Goal: Task Accomplishment & Management: Use online tool/utility

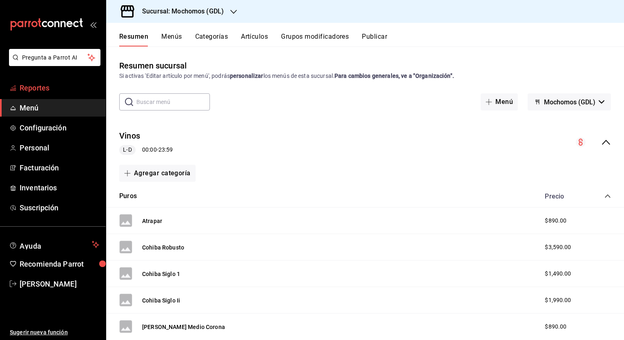
click at [57, 83] on span "Reportes" at bounding box center [60, 87] width 80 height 11
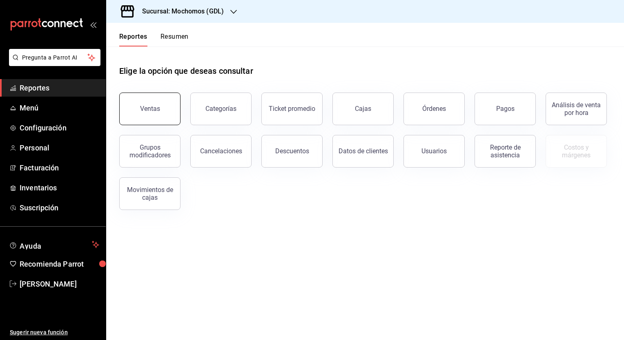
click at [132, 99] on button "Ventas" at bounding box center [149, 109] width 61 height 33
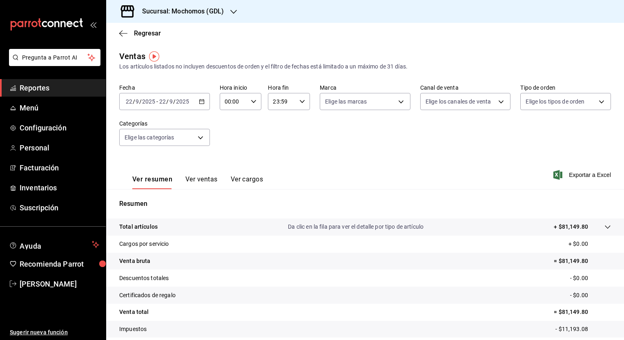
click at [204, 100] on div "[DATE] [DATE] - [DATE] [DATE]" at bounding box center [164, 101] width 91 height 17
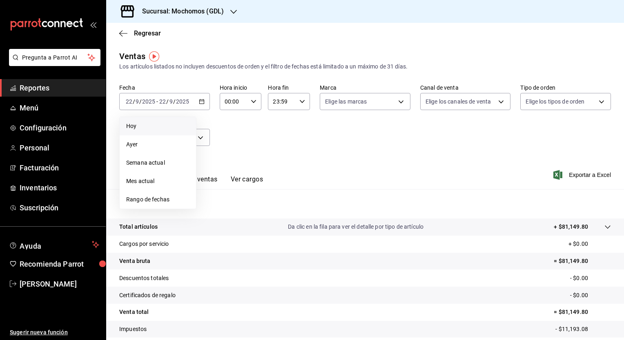
click at [170, 122] on span "Hoy" at bounding box center [157, 126] width 63 height 9
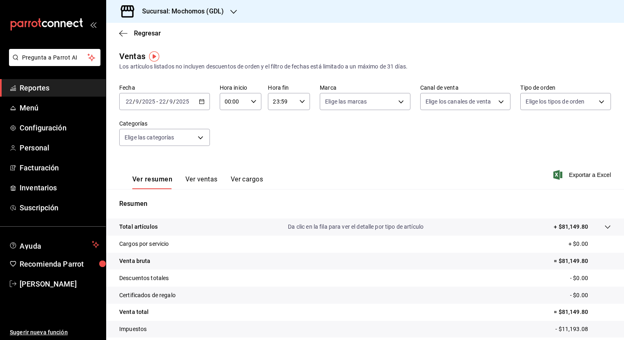
click at [253, 101] on \(Stroke\) "button" at bounding box center [253, 101] width 5 height 3
click at [229, 127] on span "05" at bounding box center [229, 125] width 8 height 7
type input "05:00"
click at [302, 100] on div at bounding box center [312, 170] width 624 height 340
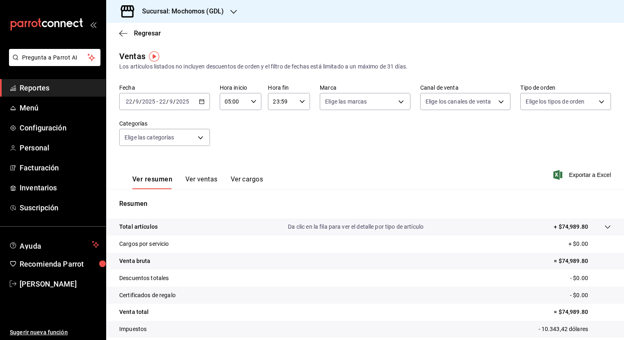
click at [302, 100] on icon "button" at bounding box center [302, 102] width 6 height 6
click at [277, 137] on span "05" at bounding box center [277, 135] width 8 height 7
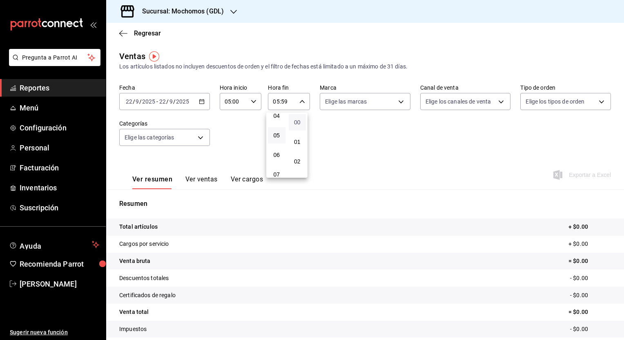
click at [300, 125] on span "00" at bounding box center [297, 122] width 8 height 7
type input "05:00"
click at [397, 102] on div at bounding box center [312, 170] width 624 height 340
click at [397, 102] on body "Pregunta a Parrot AI Reportes Menú Configuración Personal Facturación Inventari…" at bounding box center [312, 170] width 624 height 340
click at [361, 129] on span "Ver todas" at bounding box center [352, 133] width 25 height 9
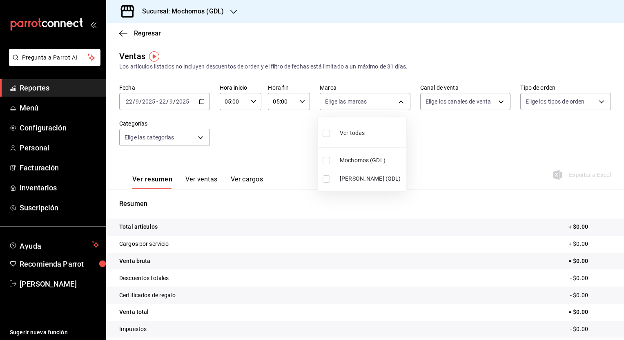
type input "36c25d4a-7cb0-456c-a434-e981d54830bc,9cac9703-0c5a-4d8b-addd-5b6b571d65b9"
checkbox input "true"
click at [497, 100] on div at bounding box center [312, 170] width 624 height 340
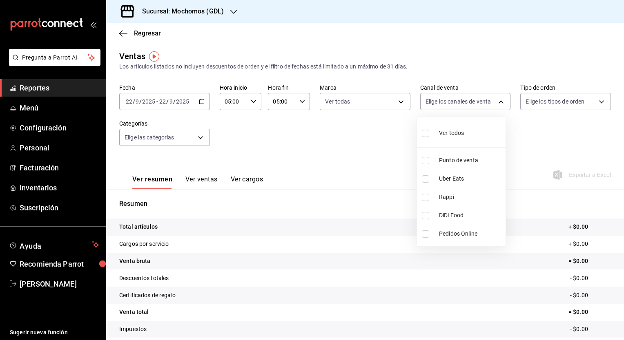
click at [497, 100] on body "Pregunta a Parrot AI Reportes Menú Configuración Personal Facturación Inventari…" at bounding box center [312, 170] width 624 height 340
click at [468, 127] on li "Ver todos" at bounding box center [461, 132] width 89 height 24
type input "PARROT,UBER_EATS,RAPPI,DIDI_FOOD,ONLINE"
checkbox input "true"
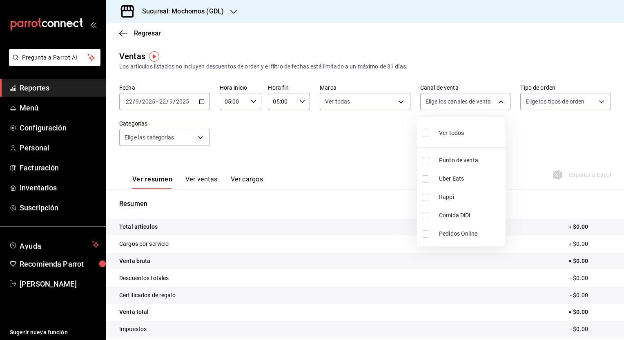
checkbox input "true"
click at [596, 100] on div at bounding box center [312, 170] width 624 height 340
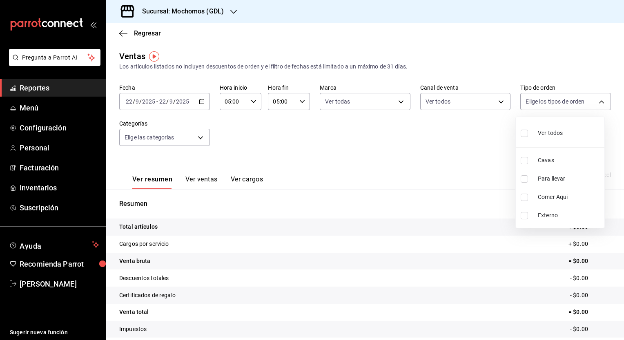
click at [596, 100] on body "Pregunta a Parrot AI Reportes Menú Configuración Personal Facturación Inventari…" at bounding box center [312, 170] width 624 height 340
click at [569, 128] on li "Ver todos" at bounding box center [560, 132] width 89 height 24
type input "c3d0baef-30c0-4718-9d76-caab43e27316,13c4cc4a-99d2-42c0-ba96-c3de8c08c13d,7b791…"
checkbox input "true"
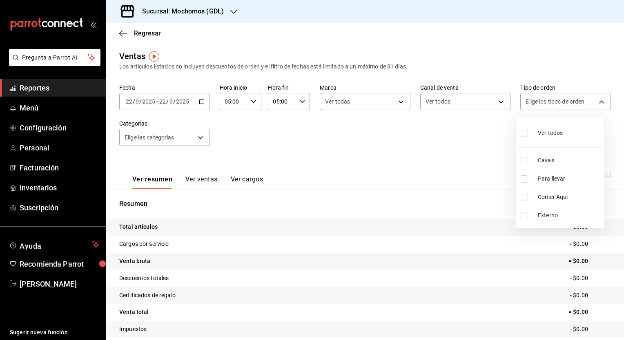
checkbox input "true"
click at [198, 133] on div at bounding box center [312, 170] width 624 height 340
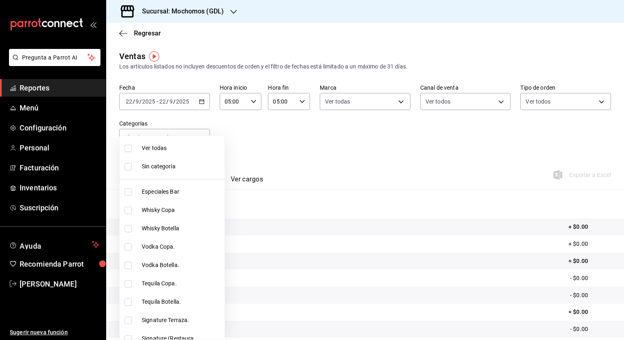
click at [198, 133] on body "Pregunta a Parrot AI Reportes Menú Configuración Personal Facturación Inventari…" at bounding box center [312, 170] width 624 height 340
click at [180, 149] on span "Ver todas" at bounding box center [201, 148] width 118 height 9
type input "c0db8a99-aef8-4e9c-862d-72763fc5d605,0e6da5ad-e1ed-4623-8a7f-4db137866549,4ba6e…"
checkbox input "true"
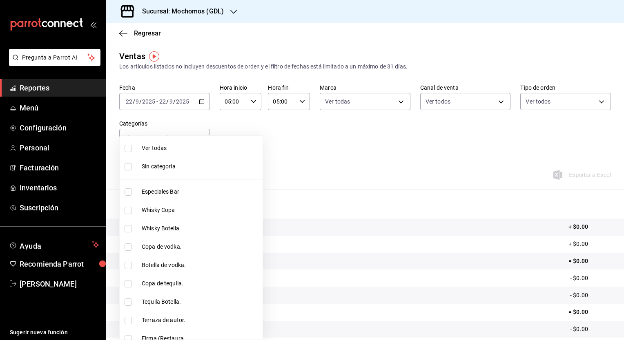
checkbox input "true"
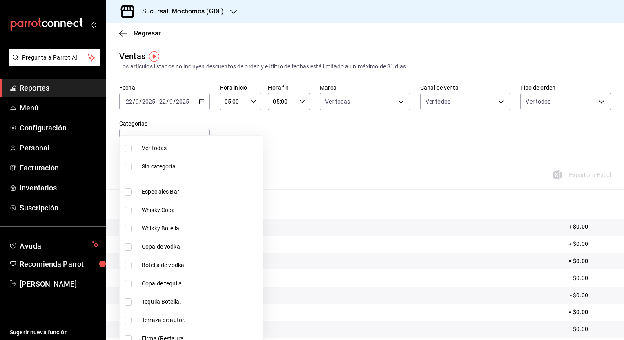
checkbox input "true"
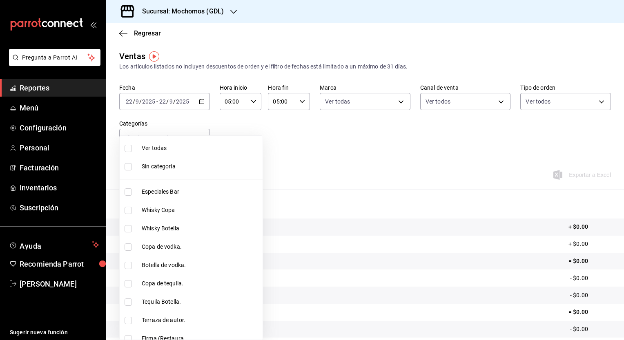
checkbox input "true"
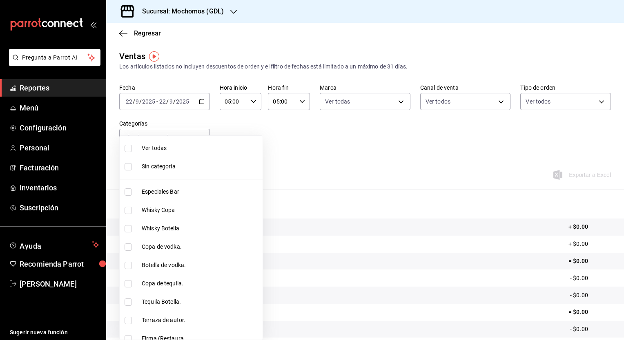
checkbox input "true"
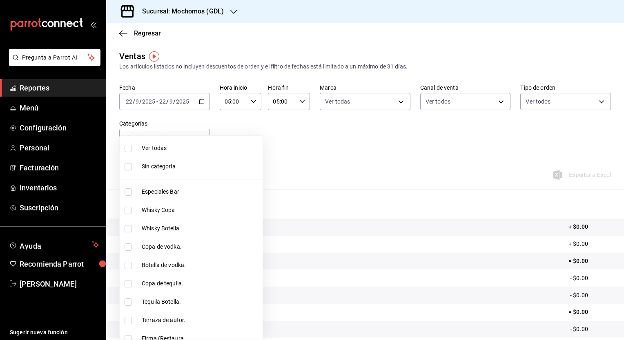
checkbox input "true"
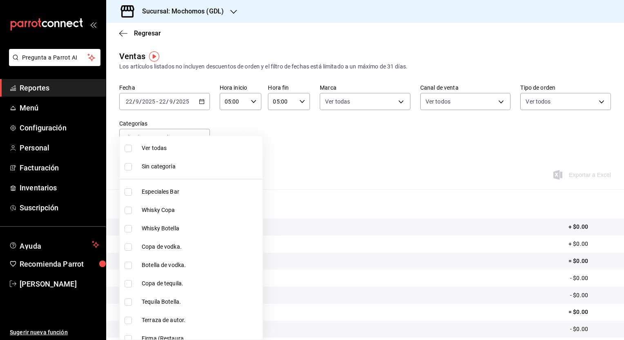
checkbox input "true"
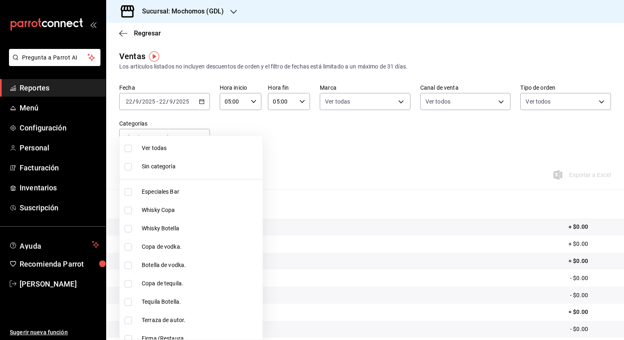
checkbox input "true"
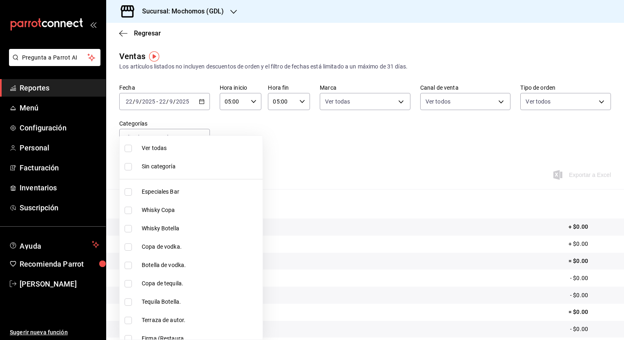
checkbox input "true"
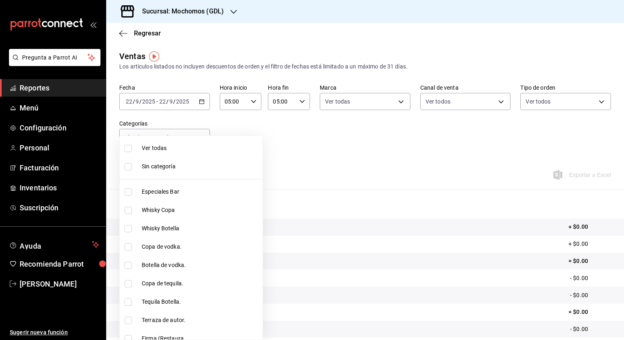
checkbox input "true"
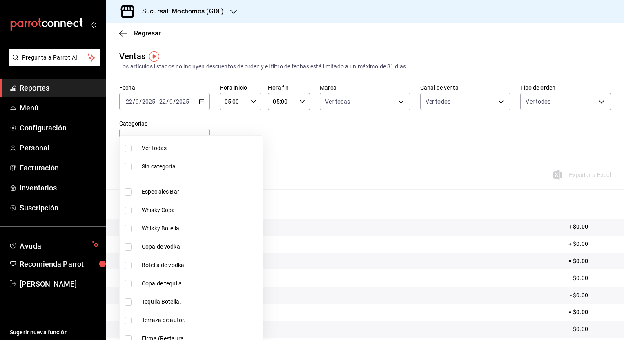
checkbox input "true"
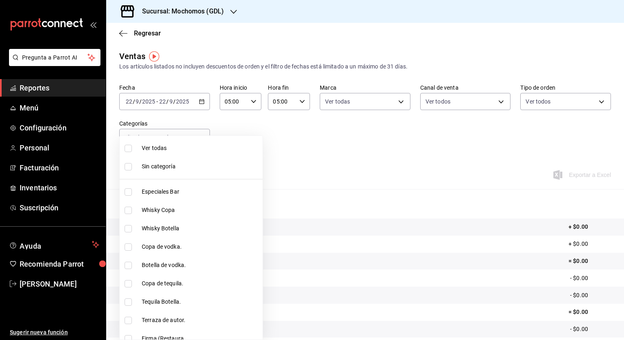
checkbox input "true"
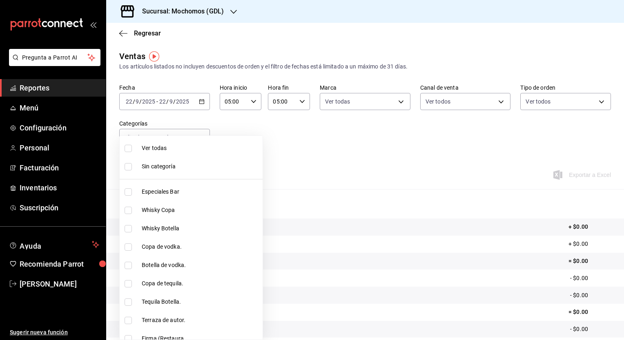
checkbox input "true"
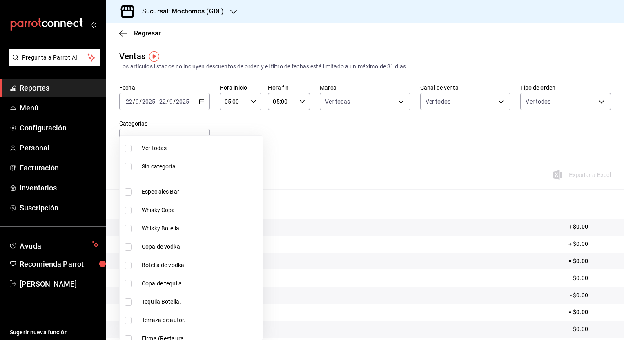
checkbox input "true"
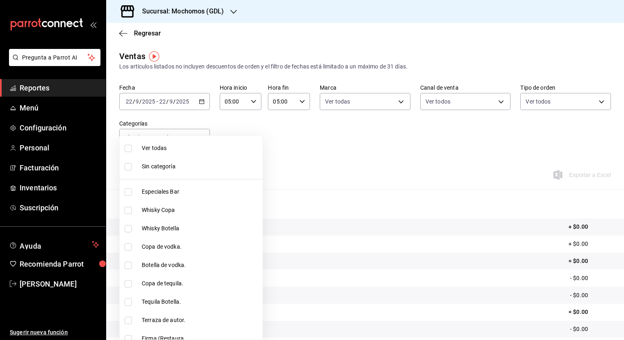
checkbox input "true"
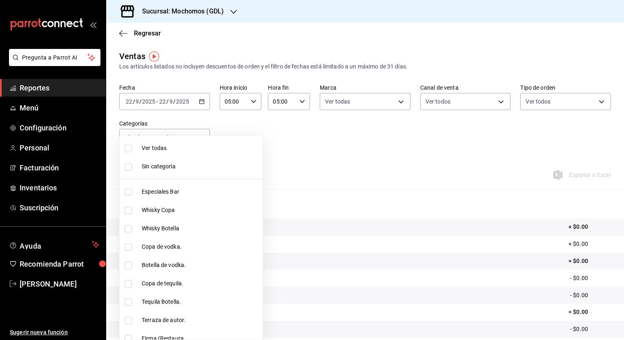
checkbox input "true"
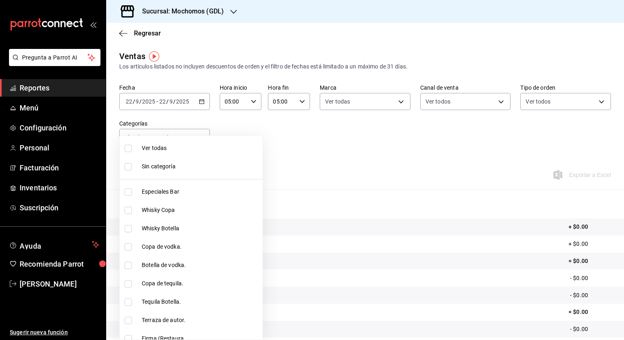
checkbox input "true"
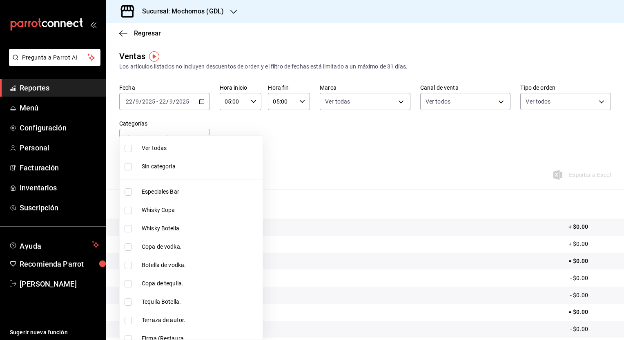
checkbox input "true"
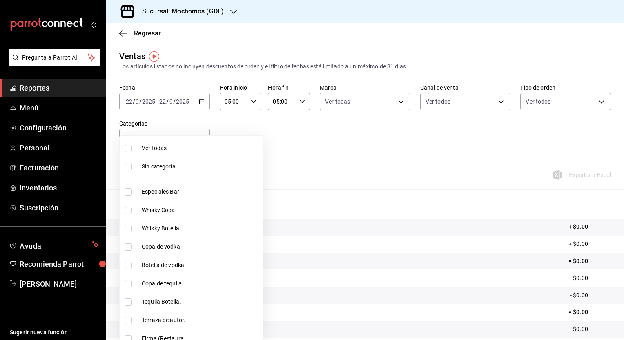
checkbox input "true"
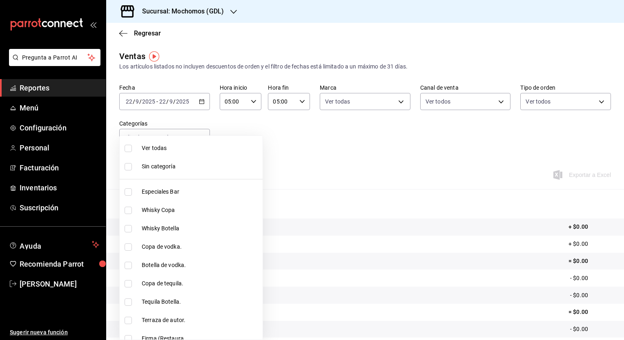
checkbox input "true"
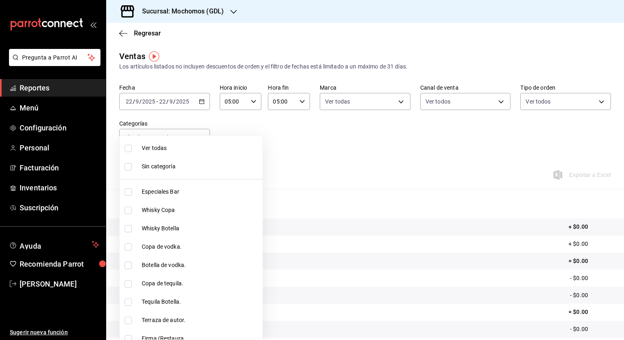
checkbox input "true"
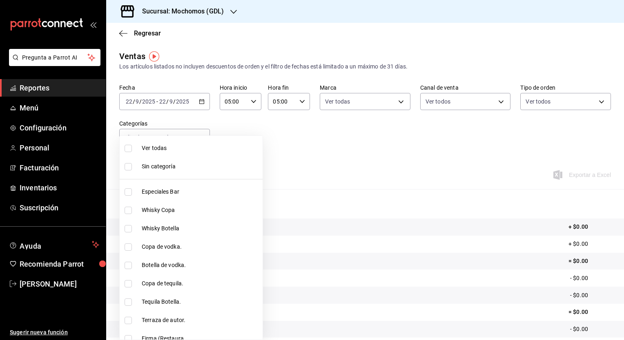
checkbox input "true"
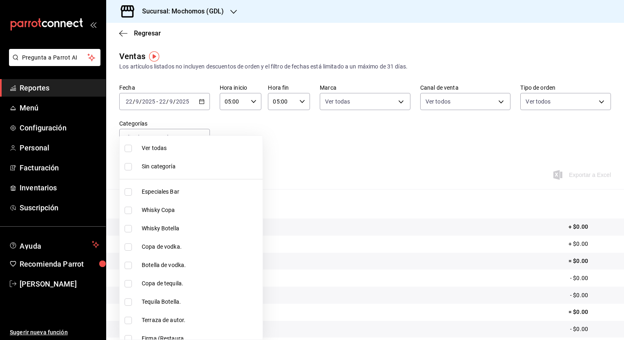
checkbox input "true"
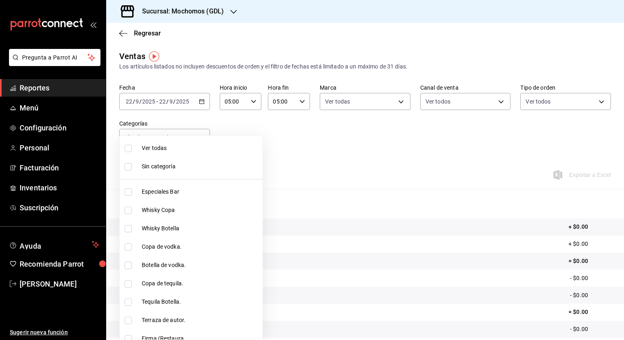
checkbox input "true"
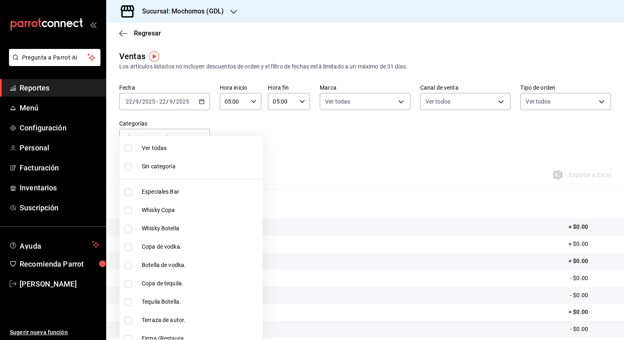
checkbox input "true"
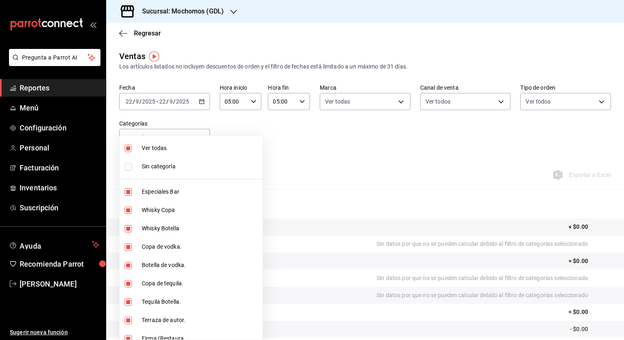
click at [383, 138] on div at bounding box center [312, 170] width 624 height 340
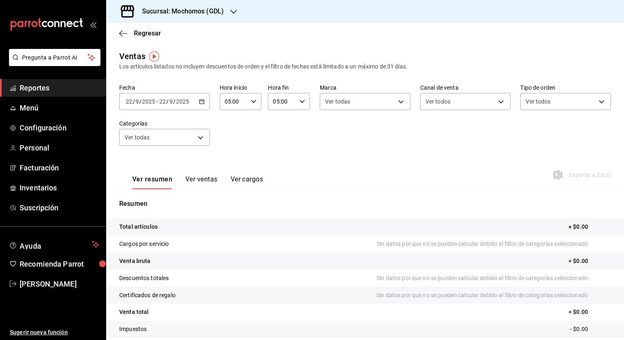
click at [199, 102] on icon "button" at bounding box center [202, 102] width 6 height 6
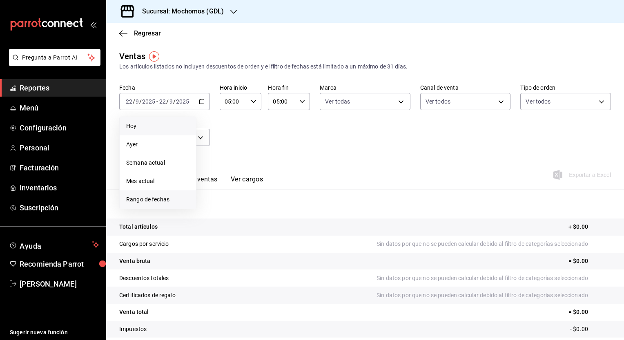
click at [153, 195] on li "Rango de fechas" at bounding box center [158, 200] width 76 height 18
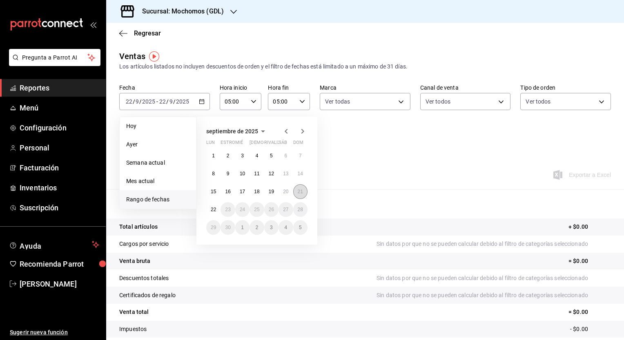
click at [299, 195] on button "21" at bounding box center [300, 192] width 14 height 15
click at [213, 209] on abbr "22" at bounding box center [213, 210] width 5 height 6
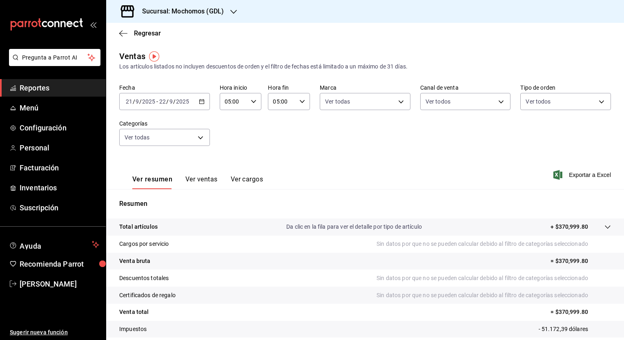
click at [202, 100] on icon "button" at bounding box center [202, 102] width 6 height 6
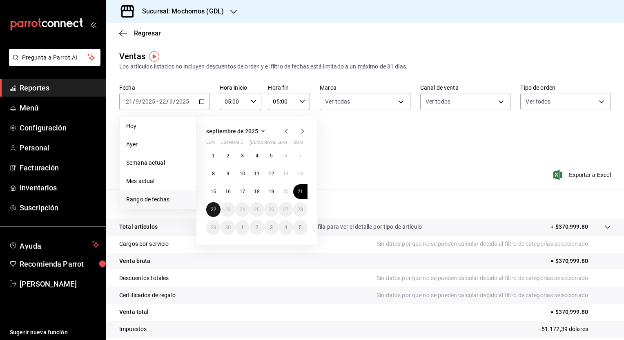
click at [212, 214] on button "22" at bounding box center [213, 209] width 14 height 15
click at [212, 210] on abbr "22" at bounding box center [213, 210] width 5 height 6
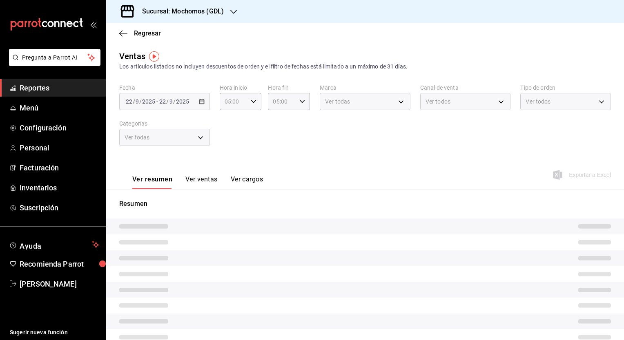
click at [212, 210] on div "Resumen" at bounding box center [365, 285] width 518 height 172
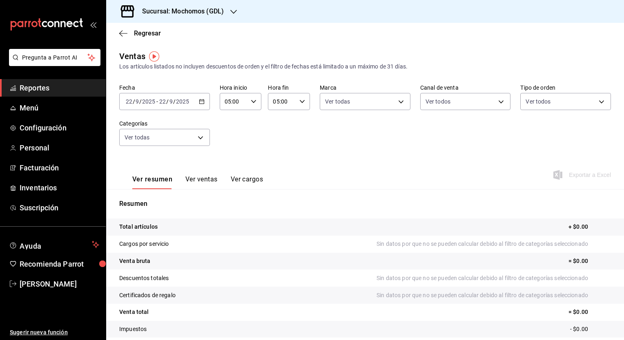
drag, startPoint x: 212, startPoint y: 210, endPoint x: 328, endPoint y: 128, distance: 141.8
click at [328, 128] on div "Fecha [DATE] [DATE] - [DATE] [DATE] Hora inicio 05:00 Hora inicio Hora fin 05:0…" at bounding box center [364, 120] width 491 height 72
click at [496, 172] on div "Ver resumen Ver ventas Ver cargos Exportar a Excel" at bounding box center [365, 172] width 518 height 33
click at [299, 102] on icon "button" at bounding box center [302, 102] width 6 height 6
click at [278, 122] on span "00" at bounding box center [277, 122] width 8 height 7
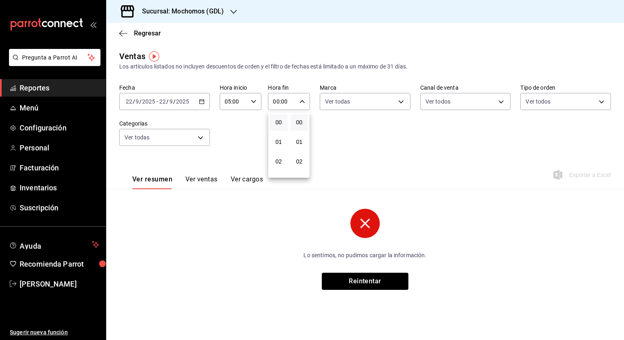
click at [352, 276] on div at bounding box center [312, 170] width 624 height 340
click at [203, 103] on icon "button" at bounding box center [202, 102] width 6 height 6
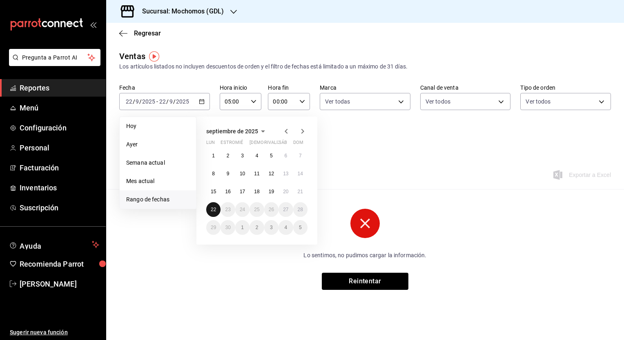
click at [214, 204] on button "22" at bounding box center [213, 209] width 14 height 15
click at [175, 122] on li "Hoy" at bounding box center [158, 126] width 76 height 18
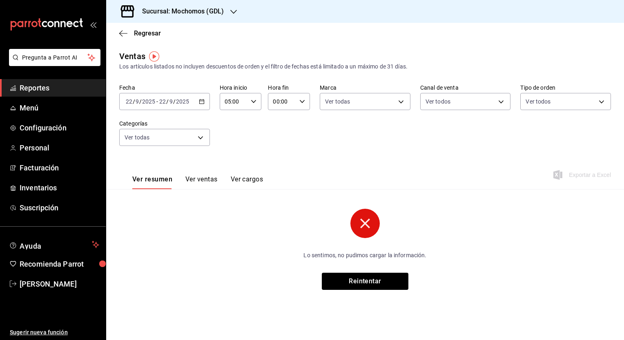
click at [304, 101] on icon "button" at bounding box center [302, 102] width 6 height 6
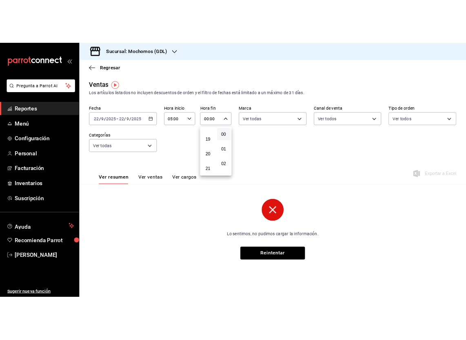
scroll to position [413, 0]
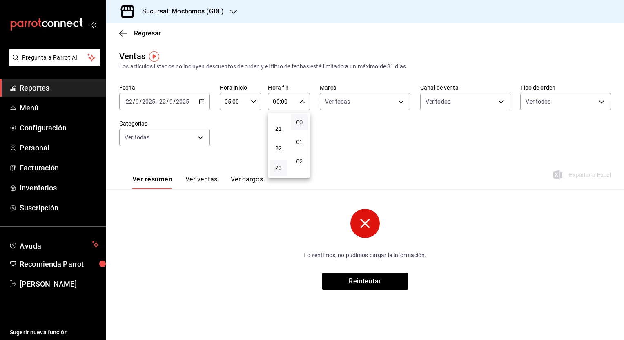
click at [273, 172] on button "23" at bounding box center [278, 168] width 18 height 16
type input "23:00"
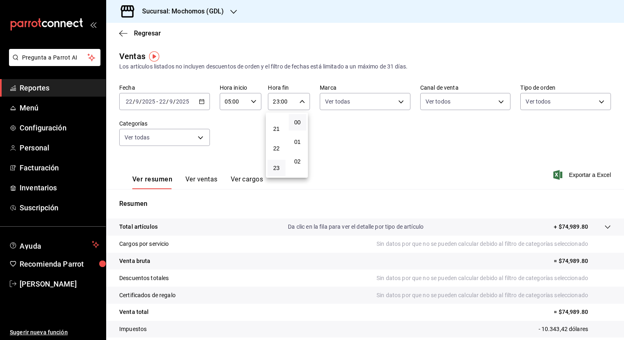
click at [486, 172] on div at bounding box center [312, 170] width 624 height 340
click at [569, 172] on font "Exportar a Excel" at bounding box center [590, 175] width 42 height 7
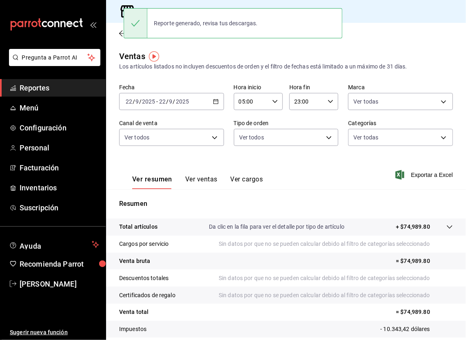
click at [213, 102] on \(Stroke\) "button" at bounding box center [215, 102] width 5 height 4
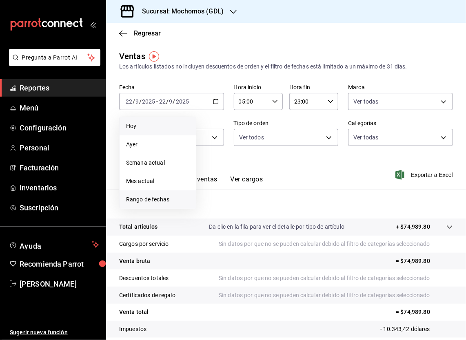
click at [149, 198] on span "Rango de fechas" at bounding box center [157, 200] width 63 height 9
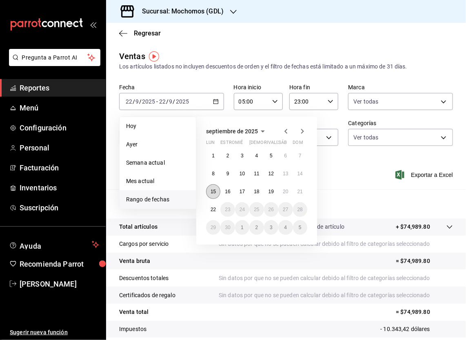
click at [214, 193] on abbr "15" at bounding box center [213, 192] width 5 height 6
click at [211, 213] on button "22" at bounding box center [213, 209] width 14 height 15
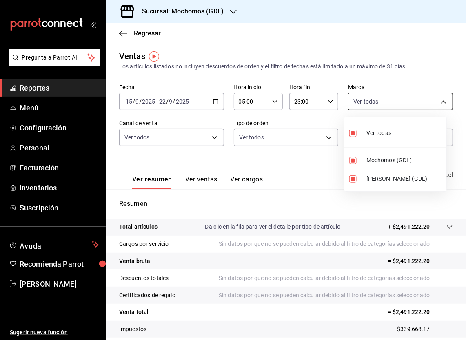
click at [434, 94] on body "Pregunta a Parrot AI Reportes Menú Configuración Personal Facturación Inventari…" at bounding box center [233, 170] width 466 height 340
click at [401, 135] on li "Ver todas" at bounding box center [396, 132] width 102 height 24
checkbox input "false"
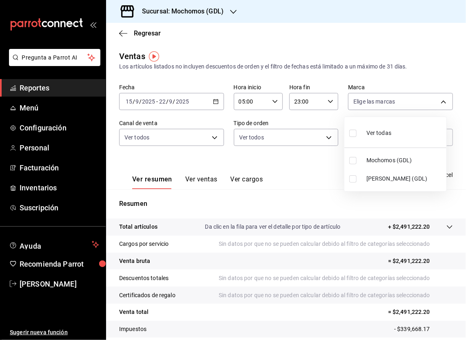
click at [391, 164] on span "Mochomos (GDL)" at bounding box center [405, 160] width 77 height 9
type input "36c25d4a-7cb0-456c-a434-e981d54830bc"
checkbox input "true"
click at [397, 193] on div at bounding box center [233, 170] width 466 height 340
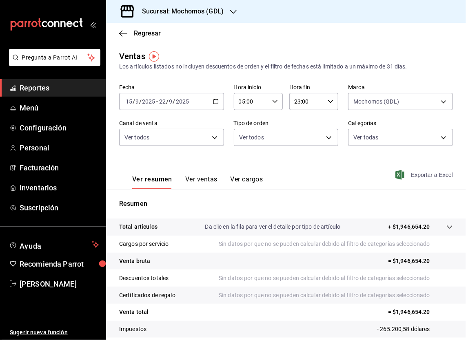
click at [411, 173] on font "Exportar a Excel" at bounding box center [432, 175] width 42 height 7
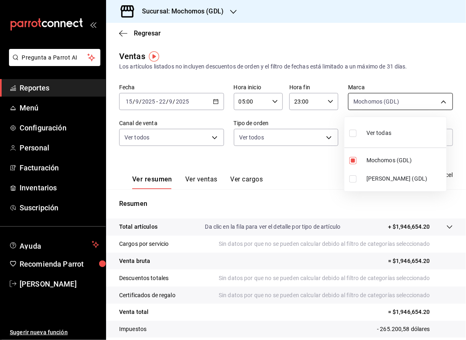
click at [437, 100] on body "Pregunta a Parrot AI Reportes Menú Configuración Personal Facturación Inventari…" at bounding box center [233, 170] width 466 height 340
drag, startPoint x: 410, startPoint y: 174, endPoint x: 392, endPoint y: 177, distance: 17.7
click at [392, 177] on span "[PERSON_NAME] (GDL)" at bounding box center [405, 179] width 77 height 9
type input "36c25d4a-7cb0-456c-a434-e981d54830bc,9cac9703-0c5a-4d8b-addd-5b6b571d65b9"
checkbox input "true"
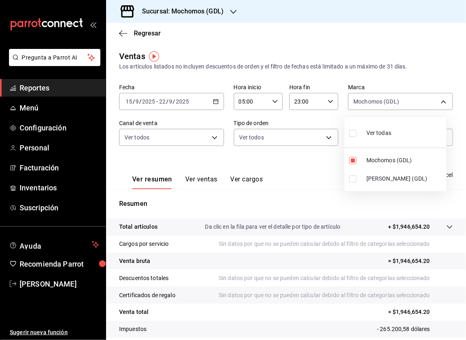
checkbox input "true"
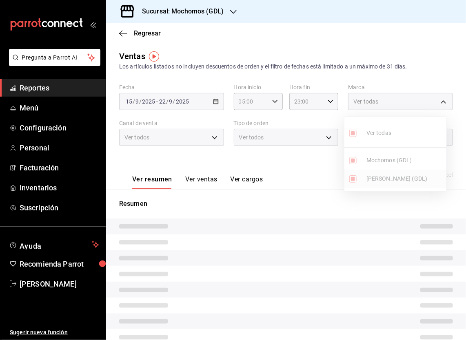
click at [392, 177] on ul "Ver todas Mochomos (GDL) [PERSON_NAME] (GDL)" at bounding box center [396, 154] width 102 height 74
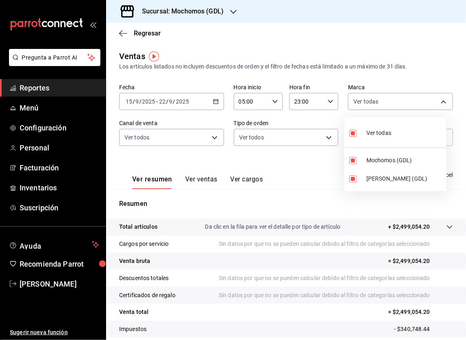
click at [394, 158] on span "Mochomos (GDL)" at bounding box center [405, 160] width 77 height 9
type input "9cac9703-0c5a-4d8b-addd-5b6b571d65b9"
checkbox input "false"
click at [433, 81] on div at bounding box center [233, 170] width 466 height 340
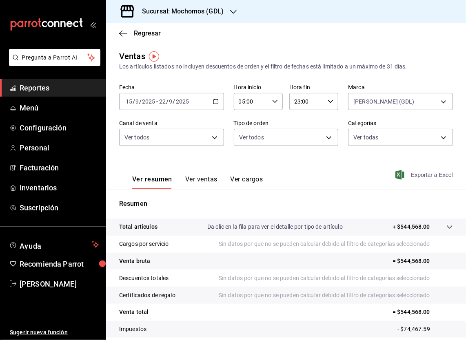
click at [418, 176] on font "Exportar a Excel" at bounding box center [432, 175] width 42 height 7
